Goal: Navigation & Orientation: Find specific page/section

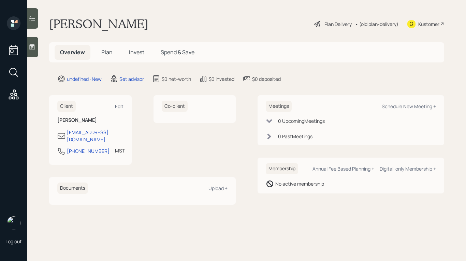
click at [33, 45] on icon at bounding box center [32, 47] width 5 height 6
